Goal: Check status: Check status

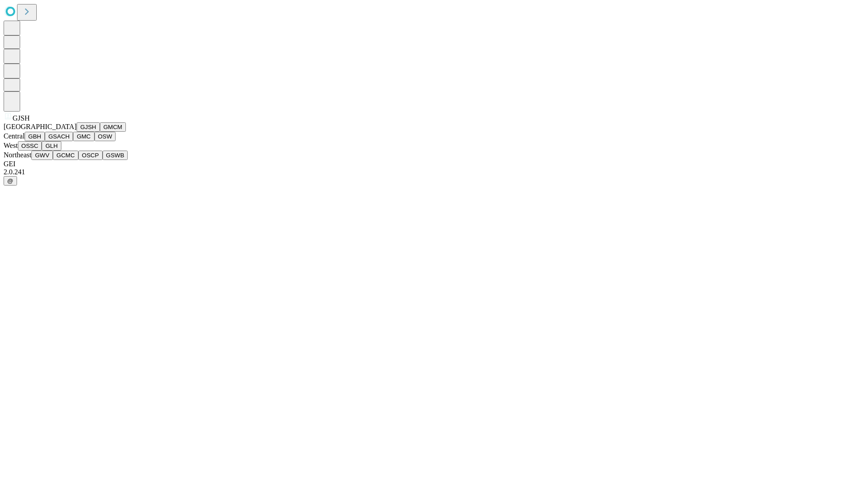
click at [77, 132] on button "GJSH" at bounding box center [88, 126] width 23 height 9
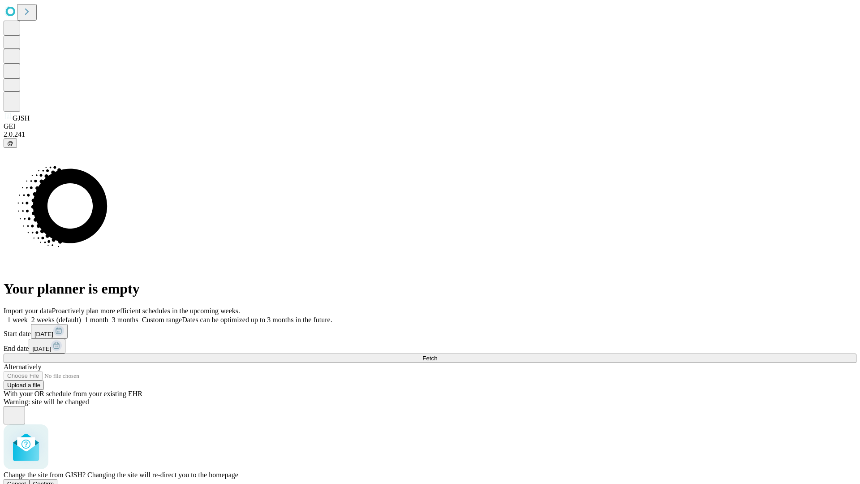
click at [54, 480] on span "Confirm" at bounding box center [43, 483] width 21 height 7
click at [81, 316] on label "2 weeks (default)" at bounding box center [54, 320] width 53 height 8
click at [437, 355] on span "Fetch" at bounding box center [429, 358] width 15 height 7
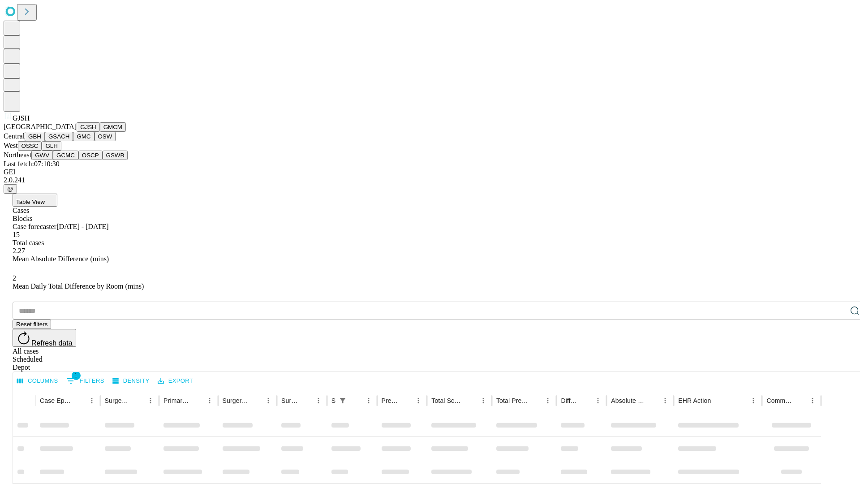
click at [100, 132] on button "GMCM" at bounding box center [113, 126] width 26 height 9
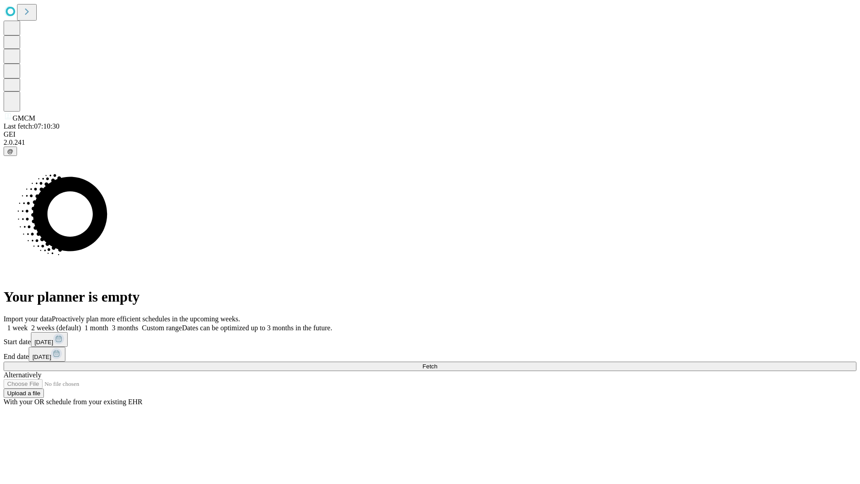
click at [81, 324] on label "2 weeks (default)" at bounding box center [54, 328] width 53 height 8
click at [437, 363] on span "Fetch" at bounding box center [429, 366] width 15 height 7
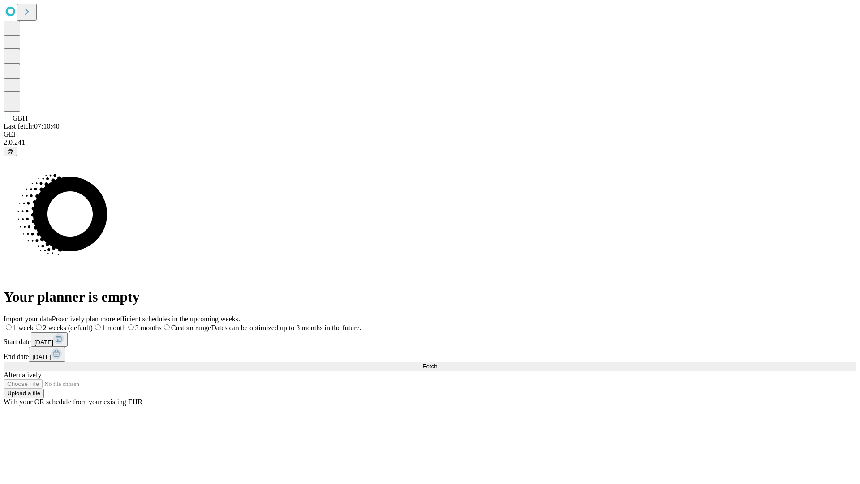
click at [93, 324] on label "2 weeks (default)" at bounding box center [63, 328] width 59 height 8
click at [437, 363] on span "Fetch" at bounding box center [429, 366] width 15 height 7
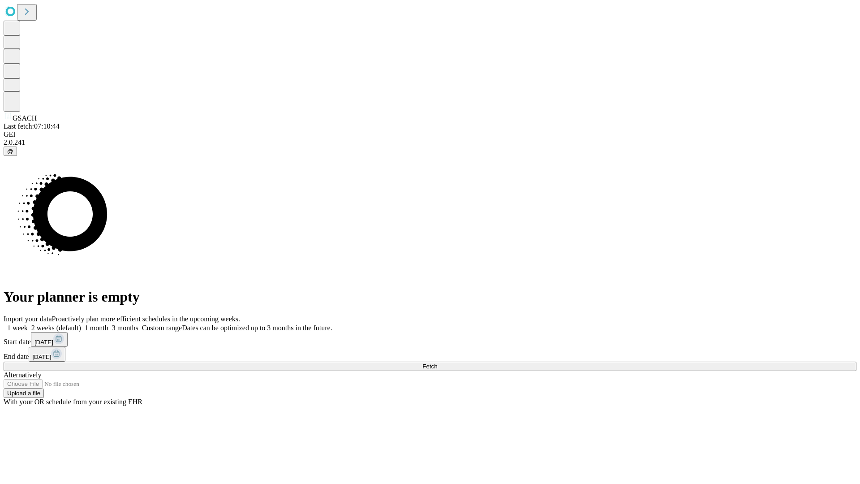
click at [81, 324] on label "2 weeks (default)" at bounding box center [54, 328] width 53 height 8
click at [437, 363] on span "Fetch" at bounding box center [429, 366] width 15 height 7
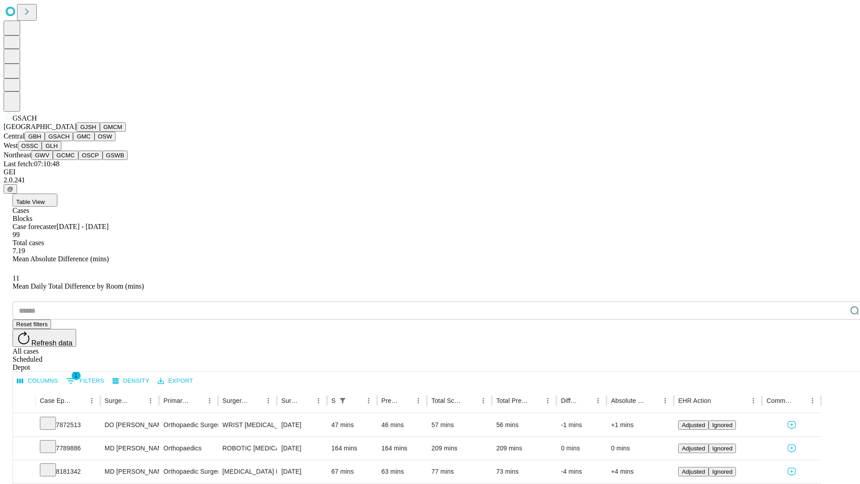
click at [73, 141] on button "GMC" at bounding box center [83, 136] width 21 height 9
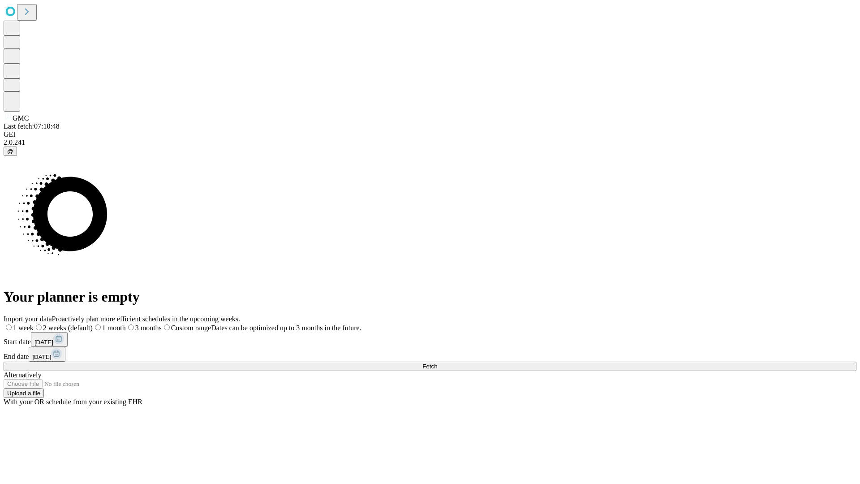
click at [93, 324] on label "2 weeks (default)" at bounding box center [63, 328] width 59 height 8
click at [437, 363] on span "Fetch" at bounding box center [429, 366] width 15 height 7
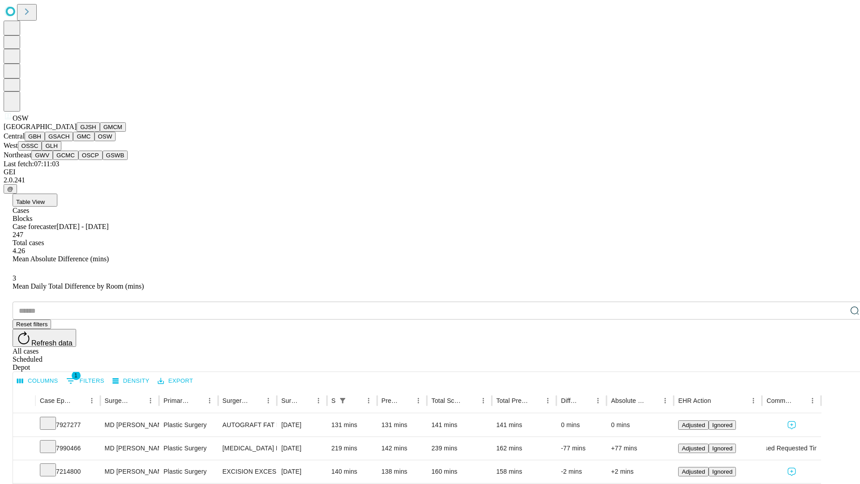
click at [42, 151] on button "OSSC" at bounding box center [30, 145] width 24 height 9
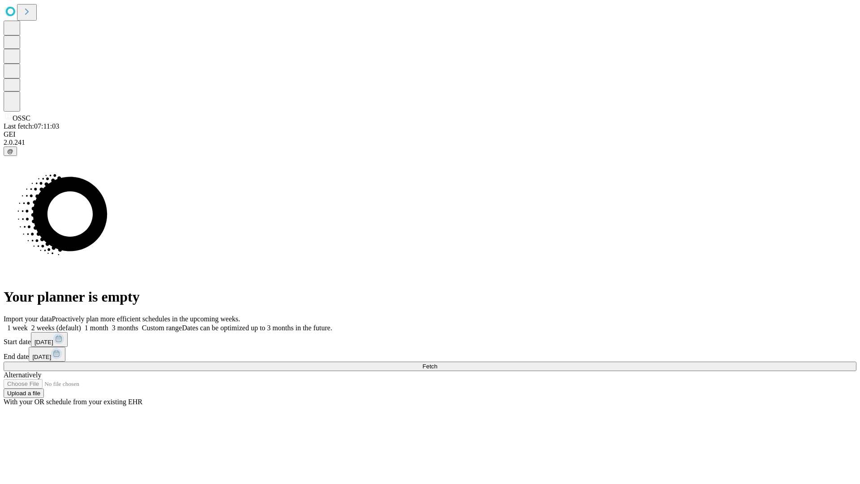
click at [81, 324] on label "2 weeks (default)" at bounding box center [54, 328] width 53 height 8
click at [437, 363] on span "Fetch" at bounding box center [429, 366] width 15 height 7
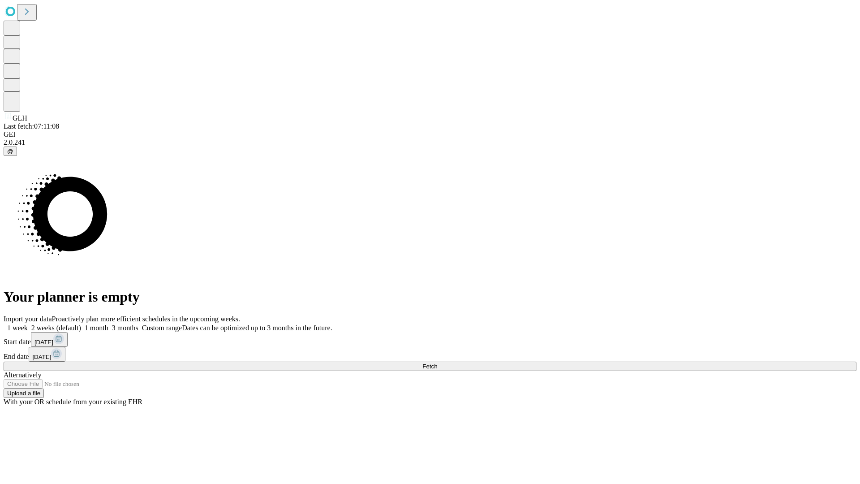
click at [81, 324] on label "2 weeks (default)" at bounding box center [54, 328] width 53 height 8
click at [437, 363] on span "Fetch" at bounding box center [429, 366] width 15 height 7
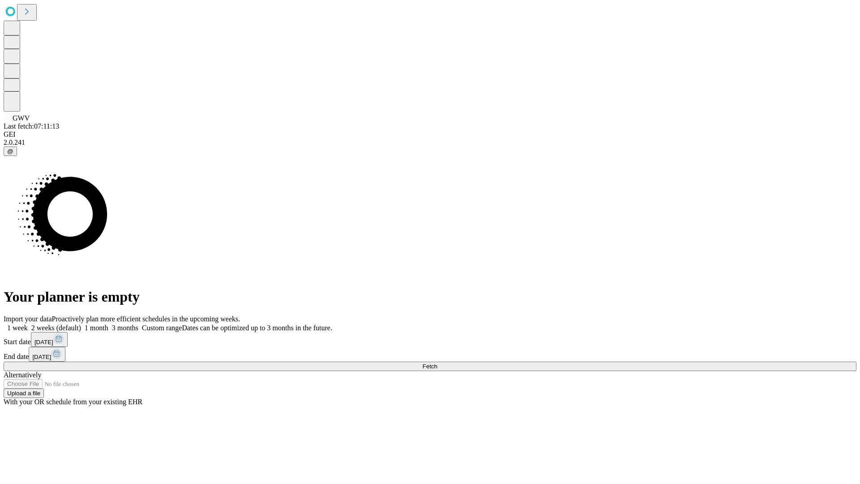
click at [81, 324] on label "2 weeks (default)" at bounding box center [54, 328] width 53 height 8
click at [437, 363] on span "Fetch" at bounding box center [429, 366] width 15 height 7
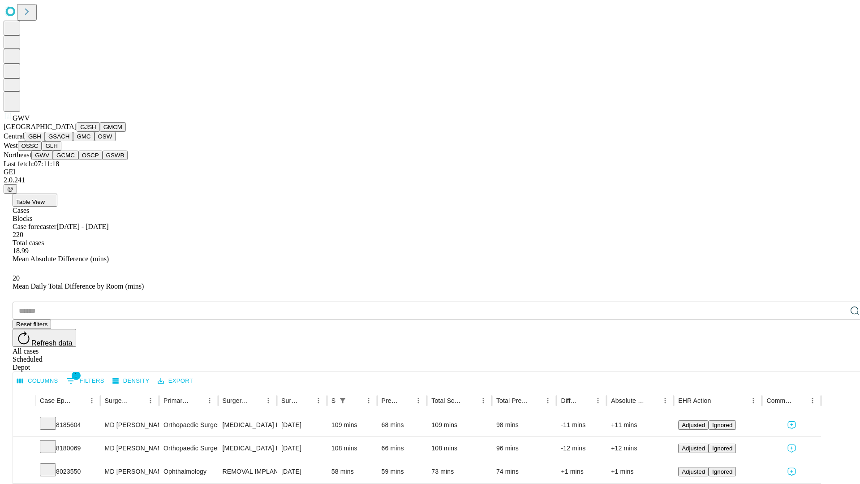
click at [69, 160] on button "GCMC" at bounding box center [66, 155] width 26 height 9
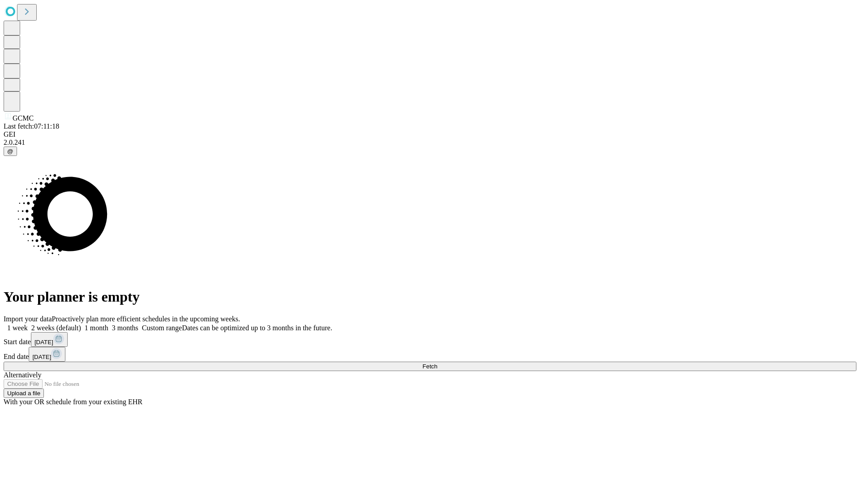
click at [81, 324] on label "2 weeks (default)" at bounding box center [54, 328] width 53 height 8
click at [437, 363] on span "Fetch" at bounding box center [429, 366] width 15 height 7
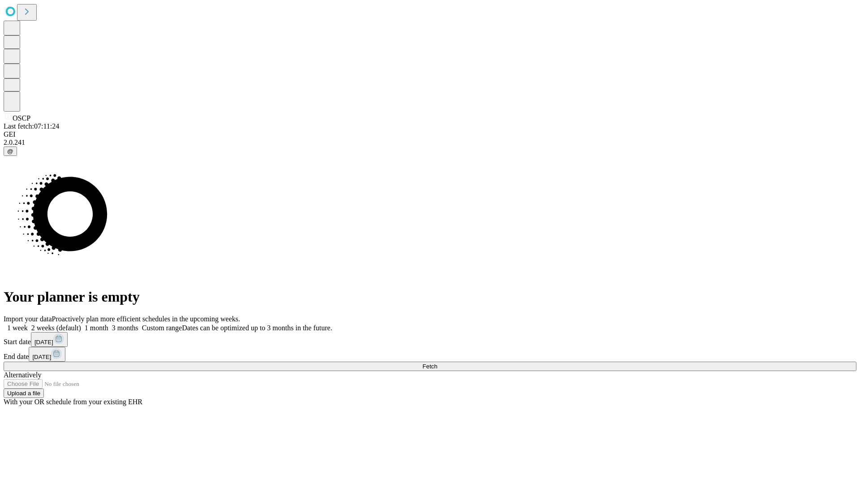
click at [437, 363] on span "Fetch" at bounding box center [429, 366] width 15 height 7
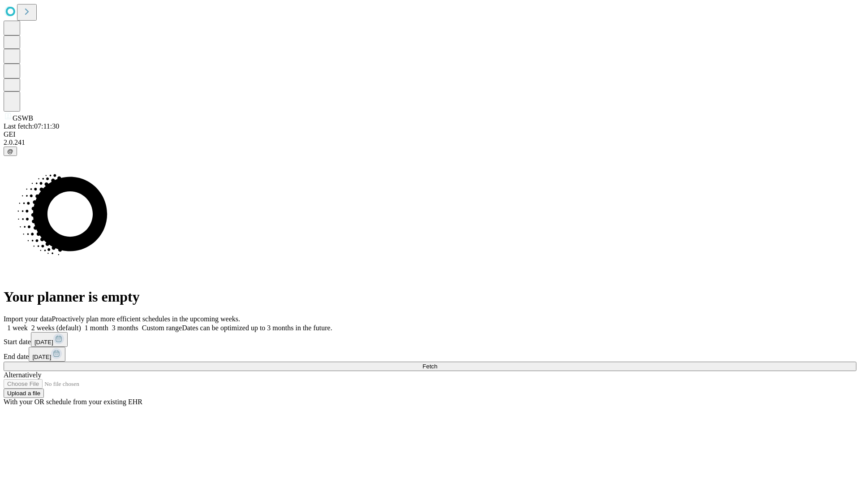
click at [437, 363] on span "Fetch" at bounding box center [429, 366] width 15 height 7
